Goal: Task Accomplishment & Management: Manage account settings

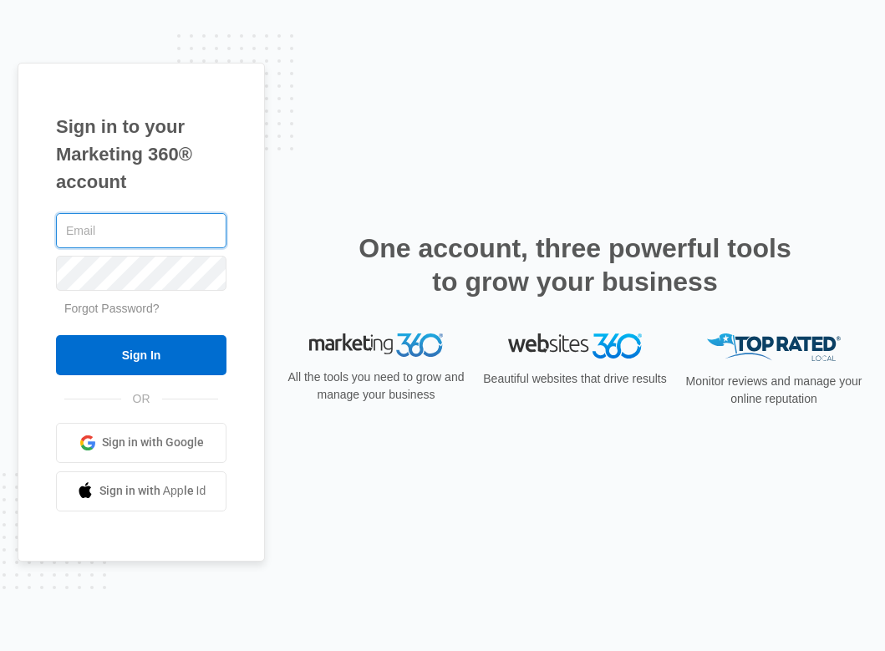
type input "[PERSON_NAME][EMAIL_ADDRESS][DOMAIN_NAME]"
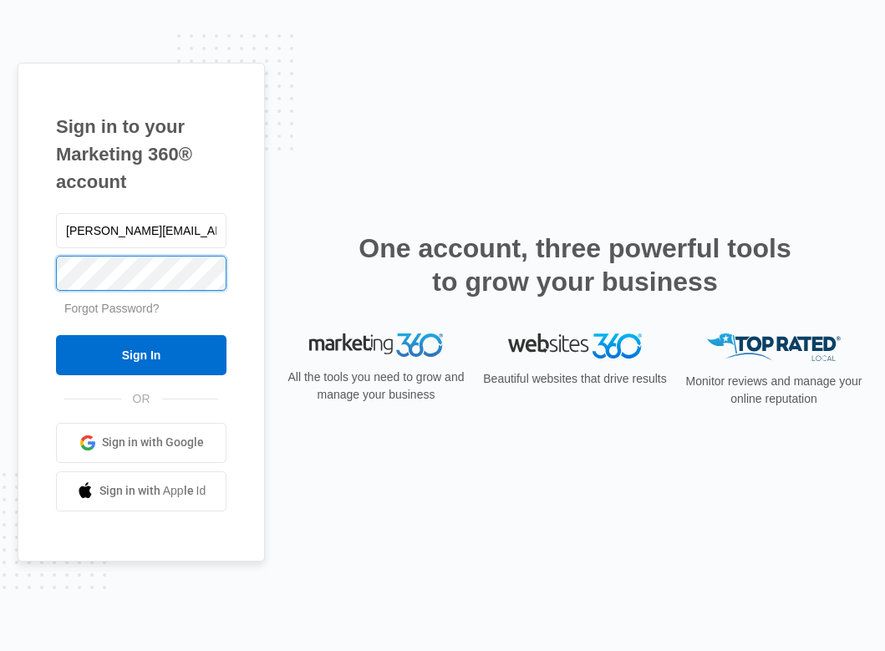
click at [141, 354] on input "Sign In" at bounding box center [141, 355] width 170 height 40
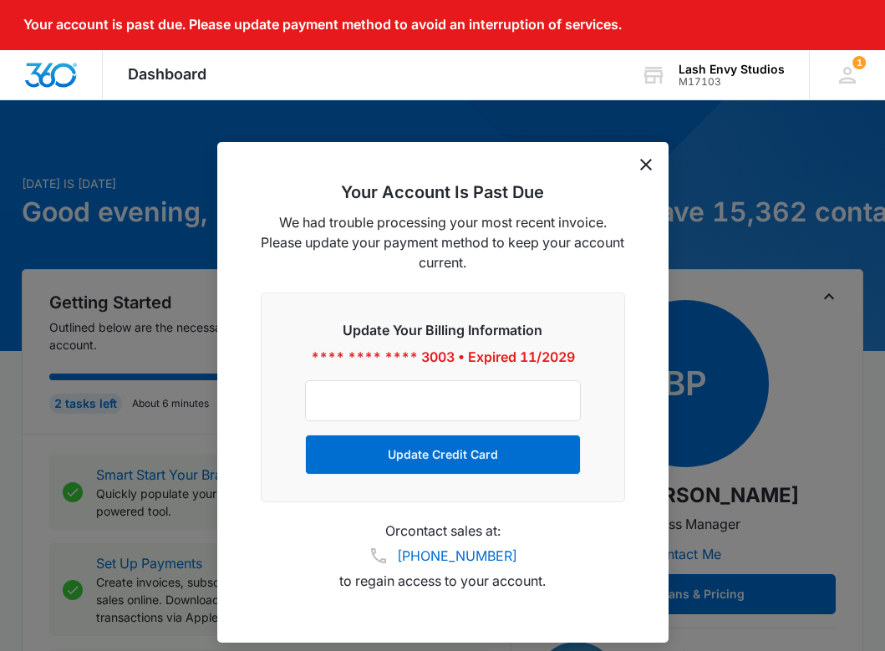
click at [648, 165] on icon "dismiss this dialog" at bounding box center [646, 165] width 12 height 12
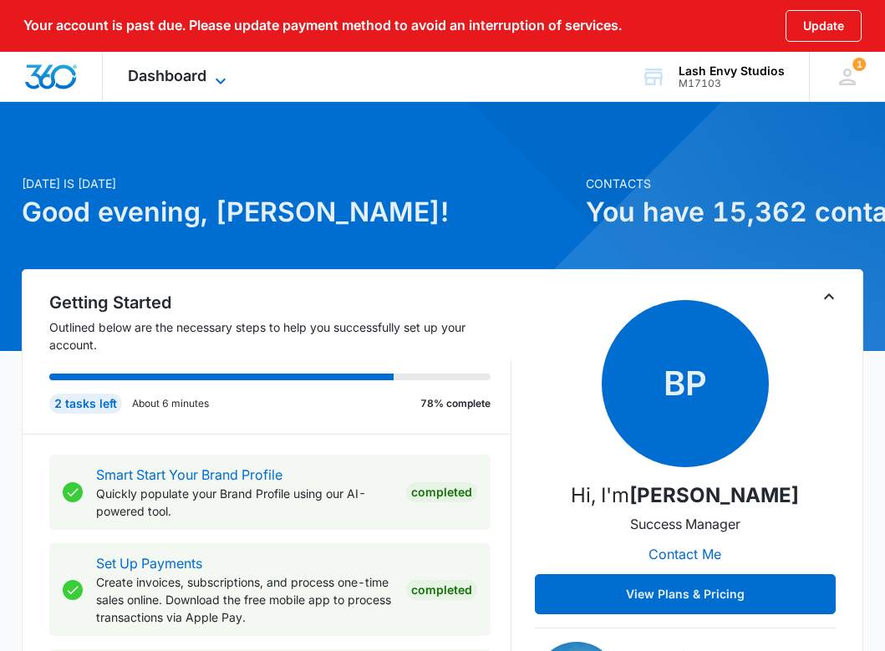
click at [221, 73] on icon at bounding box center [221, 81] width 20 height 20
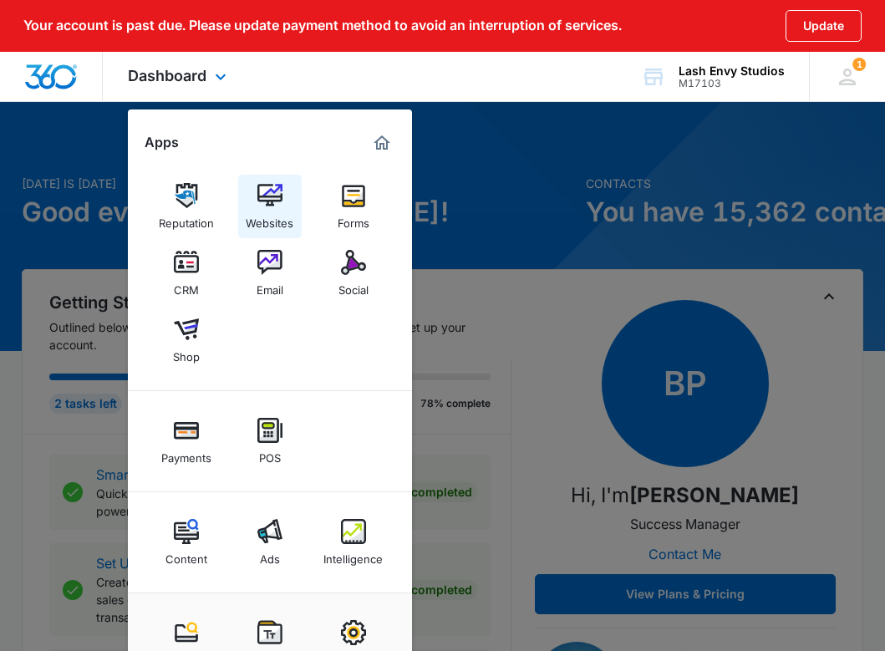
click at [272, 204] on img at bounding box center [269, 195] width 25 height 25
